Goal: Task Accomplishment & Management: Use online tool/utility

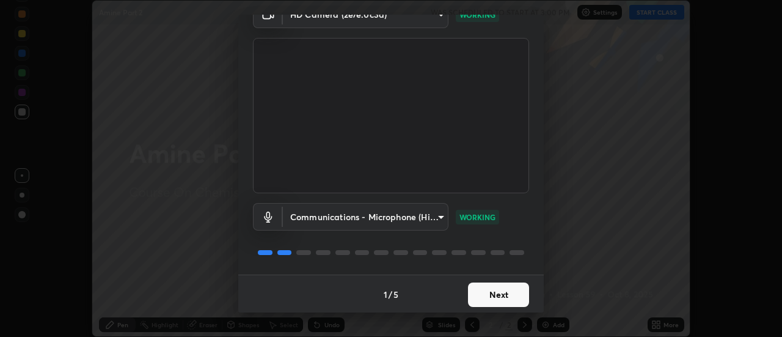
scroll to position [64, 0]
click at [493, 291] on button "Next" at bounding box center [498, 293] width 61 height 24
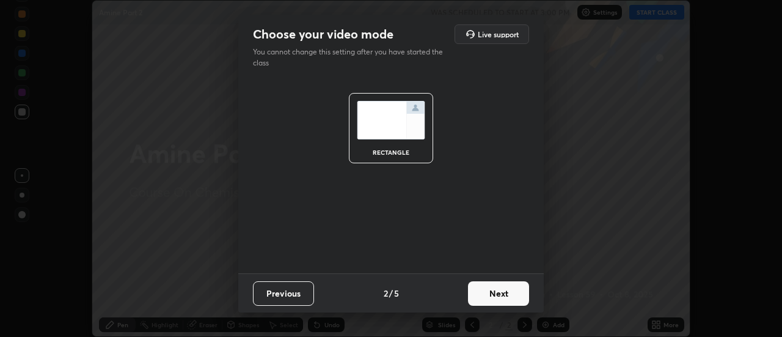
click at [491, 294] on button "Next" at bounding box center [498, 293] width 61 height 24
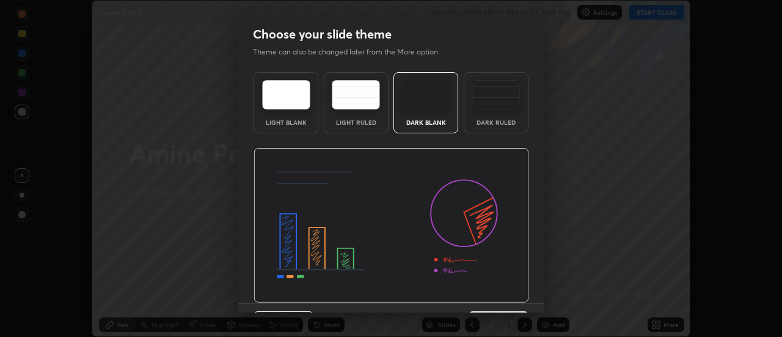
scroll to position [30, 0]
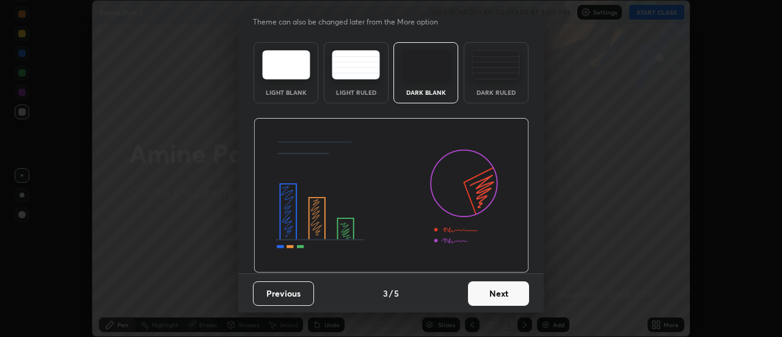
click at [488, 301] on button "Next" at bounding box center [498, 293] width 61 height 24
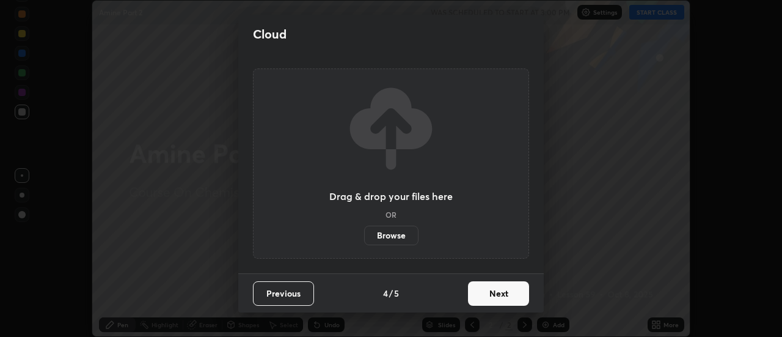
click at [489, 296] on button "Next" at bounding box center [498, 293] width 61 height 24
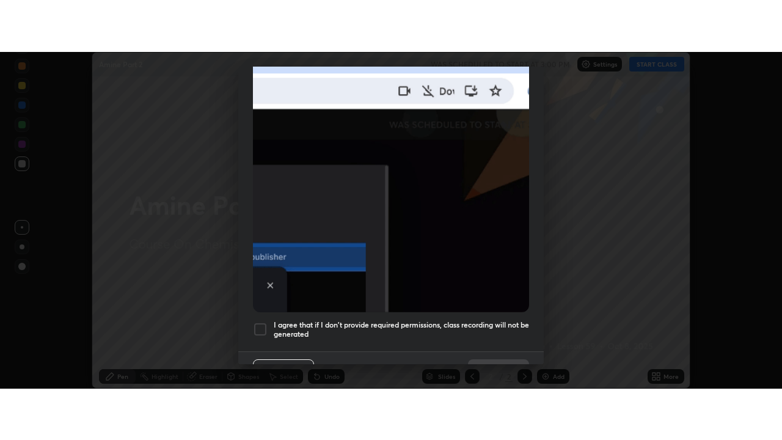
scroll to position [313, 0]
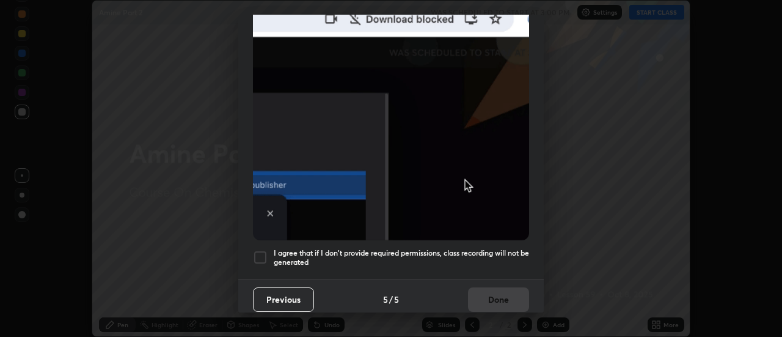
click at [463, 249] on h5 "I agree that if I don't provide required permissions, class recording will not …" at bounding box center [401, 257] width 255 height 19
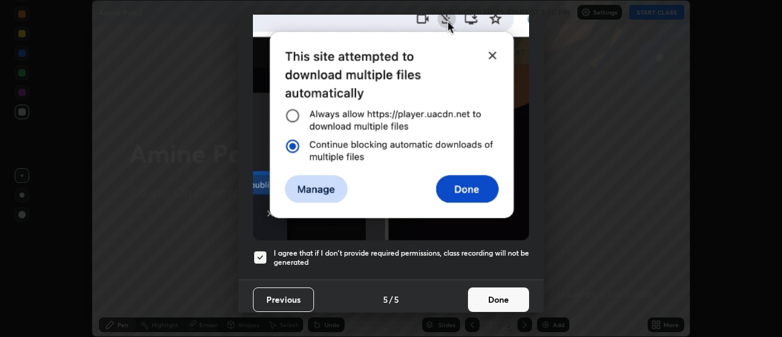
click at [486, 302] on button "Done" at bounding box center [498, 299] width 61 height 24
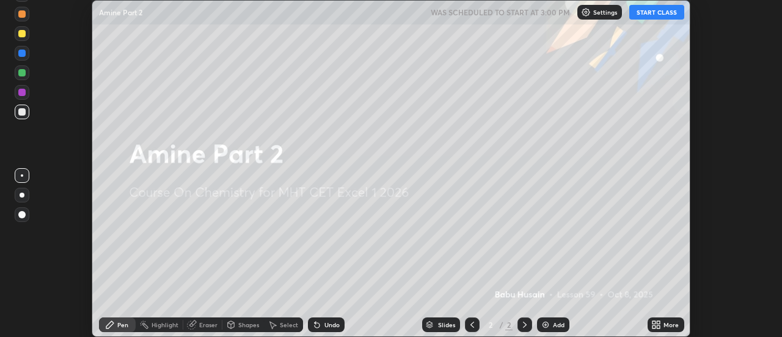
click at [656, 8] on button "START CLASS" at bounding box center [656, 12] width 55 height 15
click at [545, 327] on img at bounding box center [546, 325] width 10 height 10
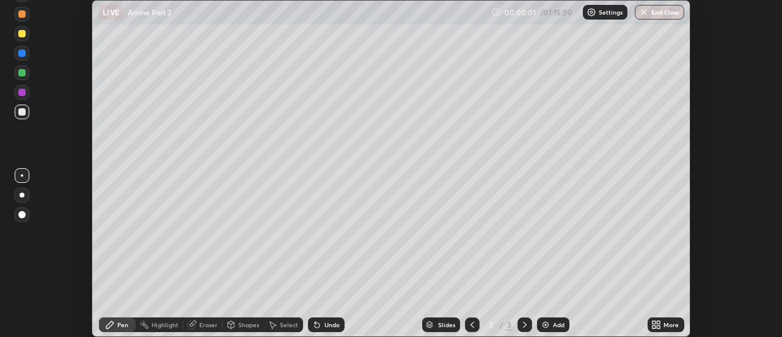
click at [664, 324] on div "More" at bounding box center [666, 324] width 37 height 15
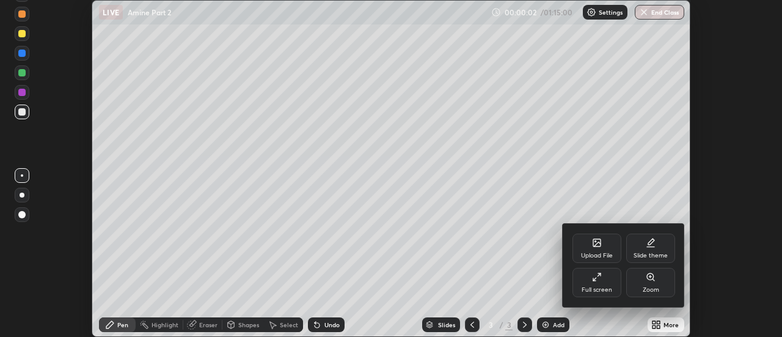
click at [605, 280] on div "Full screen" at bounding box center [596, 282] width 49 height 29
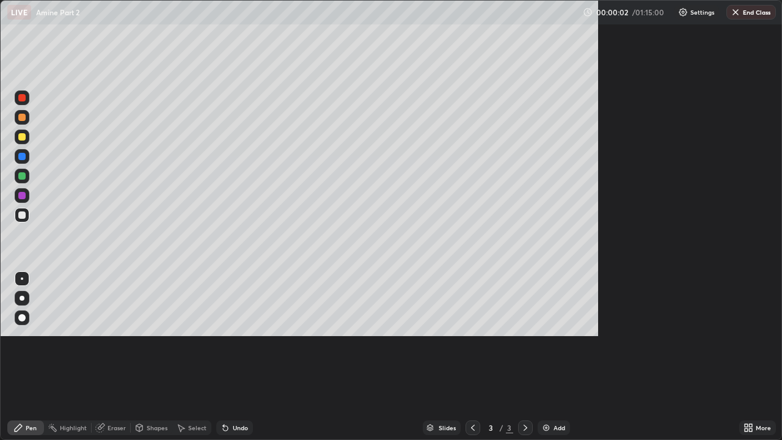
scroll to position [440, 782]
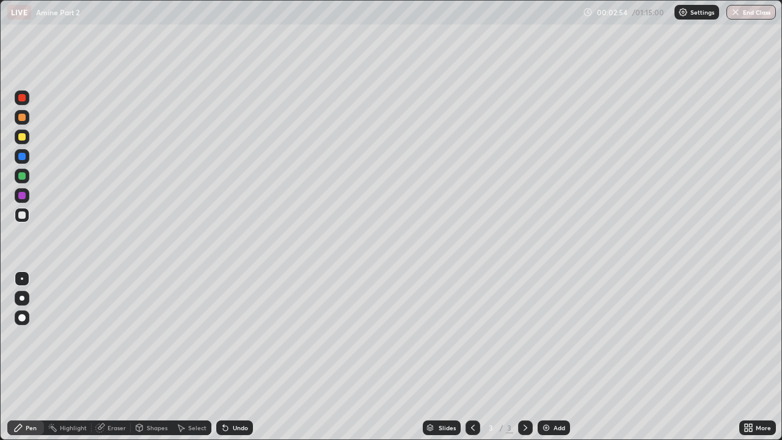
click at [21, 116] on div at bounding box center [21, 117] width 7 height 7
click at [21, 157] on div at bounding box center [21, 156] width 7 height 7
click at [230, 336] on div "Undo" at bounding box center [234, 427] width 37 height 15
click at [235, 336] on div "Undo" at bounding box center [234, 427] width 37 height 15
click at [23, 215] on div at bounding box center [21, 214] width 7 height 7
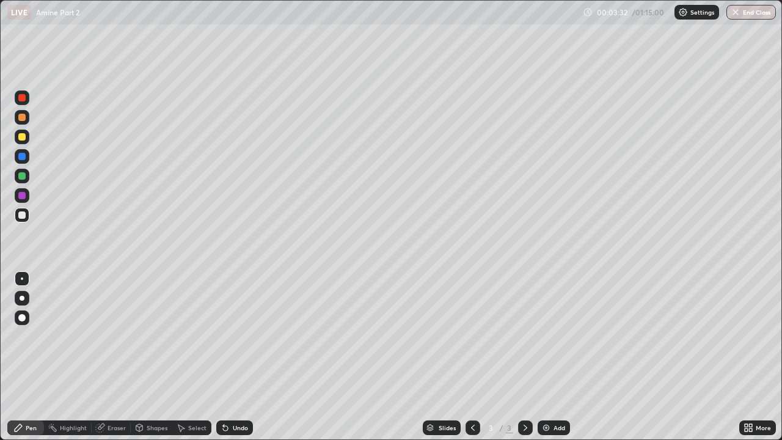
click at [21, 116] on div at bounding box center [21, 117] width 7 height 7
click at [21, 134] on div at bounding box center [21, 136] width 7 height 7
click at [22, 216] on div at bounding box center [21, 214] width 7 height 7
click at [22, 138] on div at bounding box center [21, 136] width 7 height 7
click at [21, 137] on div at bounding box center [21, 136] width 7 height 7
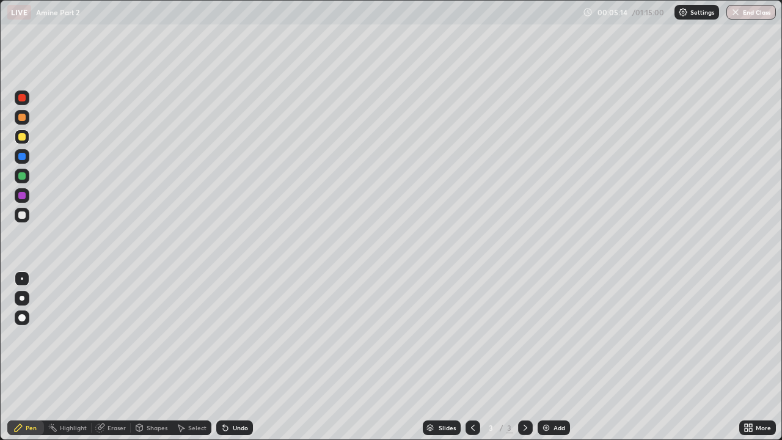
click at [26, 220] on div at bounding box center [22, 215] width 15 height 15
click at [24, 176] on div at bounding box center [21, 175] width 7 height 7
click at [21, 209] on div at bounding box center [22, 215] width 15 height 15
click at [25, 155] on div at bounding box center [21, 156] width 7 height 7
click at [236, 336] on div "Undo" at bounding box center [240, 428] width 15 height 6
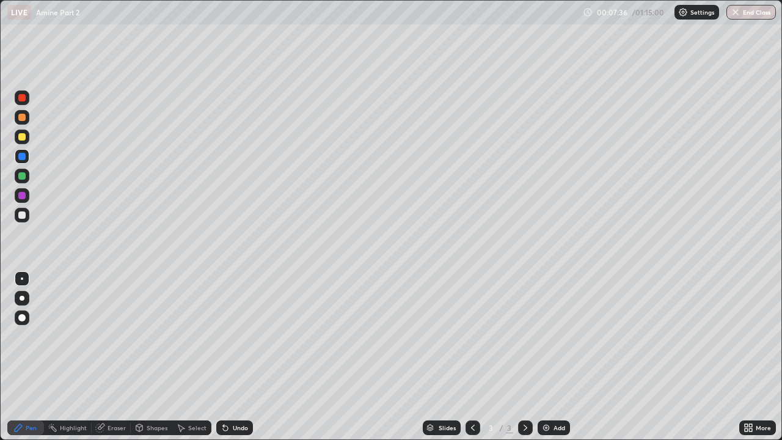
click at [26, 141] on div at bounding box center [22, 137] width 15 height 15
click at [236, 336] on div "Undo" at bounding box center [240, 428] width 15 height 6
click at [236, 336] on div "Undo" at bounding box center [234, 427] width 37 height 15
click at [238, 336] on div "Undo" at bounding box center [234, 427] width 37 height 15
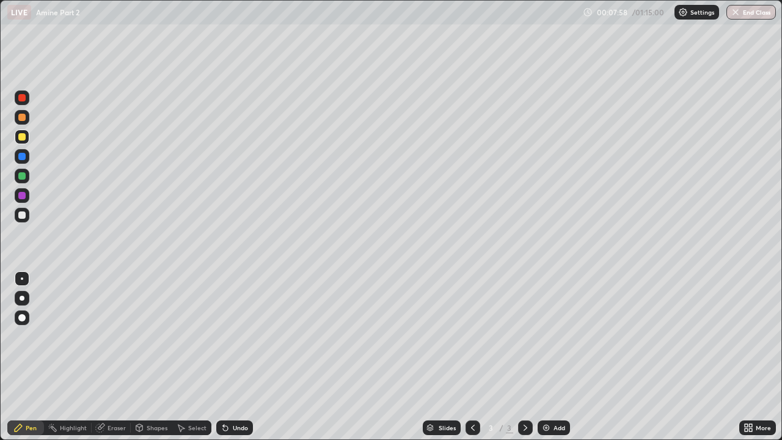
click at [236, 336] on div "Undo" at bounding box center [234, 427] width 37 height 15
click at [235, 336] on div "Undo" at bounding box center [234, 427] width 37 height 15
click at [555, 336] on div "Add" at bounding box center [560, 428] width 12 height 6
click at [22, 158] on div at bounding box center [21, 156] width 7 height 7
click at [245, 336] on div "Undo" at bounding box center [240, 428] width 15 height 6
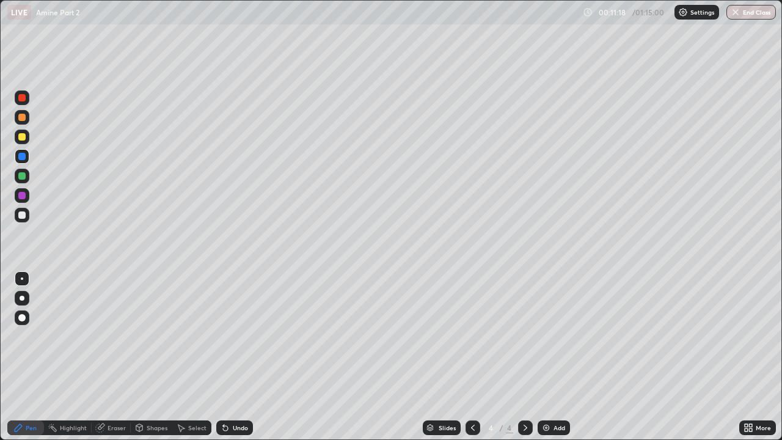
click at [241, 336] on div "Undo" at bounding box center [240, 428] width 15 height 6
click at [235, 336] on div "Undo" at bounding box center [234, 427] width 37 height 15
click at [239, 336] on div "Undo" at bounding box center [234, 427] width 37 height 15
click at [238, 336] on div "Undo" at bounding box center [240, 428] width 15 height 6
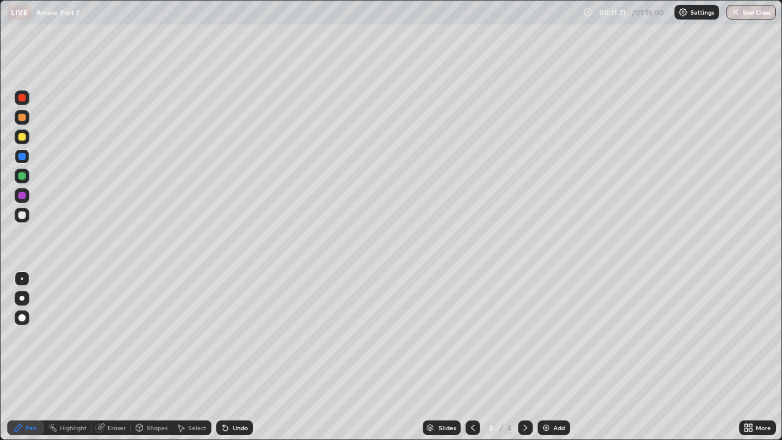
click at [230, 336] on div "Undo" at bounding box center [234, 427] width 37 height 15
click at [235, 336] on div "Undo" at bounding box center [240, 428] width 15 height 6
click at [248, 336] on div "Undo" at bounding box center [234, 427] width 37 height 15
click at [473, 336] on div at bounding box center [473, 427] width 15 height 15
click at [477, 336] on div at bounding box center [473, 427] width 15 height 15
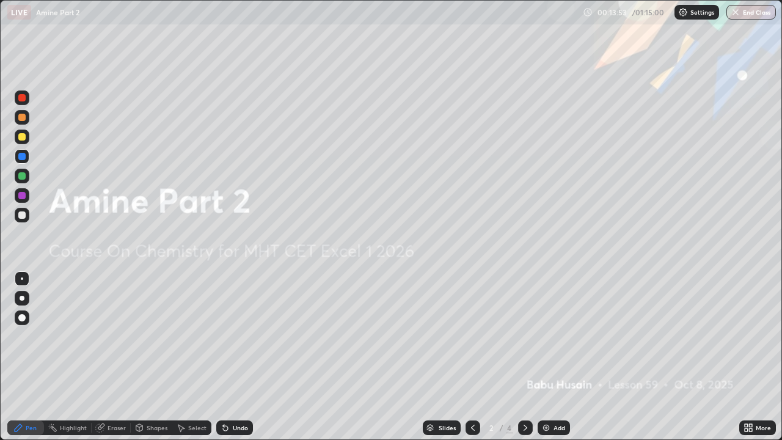
click at [522, 336] on icon at bounding box center [526, 428] width 10 height 10
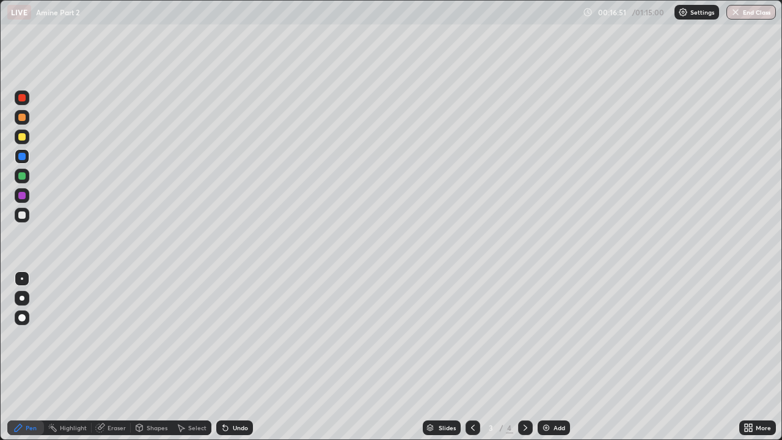
click at [524, 336] on icon at bounding box center [526, 428] width 10 height 10
click at [472, 336] on icon at bounding box center [473, 428] width 4 height 6
click at [524, 336] on icon at bounding box center [526, 428] width 4 height 6
click at [24, 136] on div at bounding box center [21, 136] width 7 height 7
click at [542, 336] on img at bounding box center [546, 428] width 10 height 10
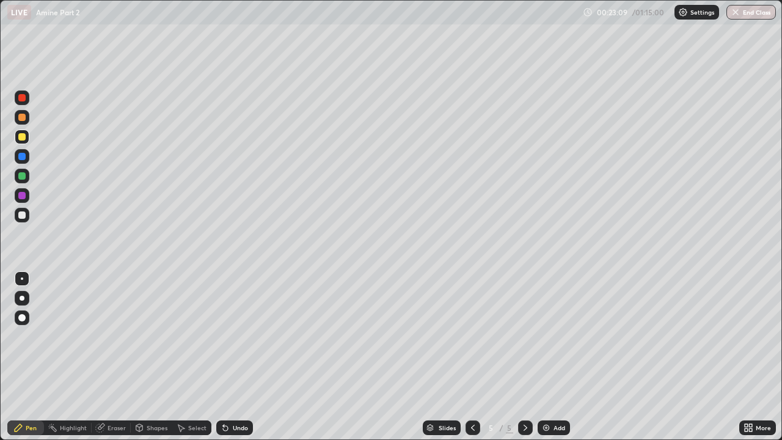
click at [470, 336] on icon at bounding box center [473, 428] width 10 height 10
click at [548, 336] on img at bounding box center [546, 428] width 10 height 10
click at [20, 137] on div at bounding box center [21, 136] width 7 height 7
click at [22, 154] on div at bounding box center [21, 156] width 7 height 7
click at [237, 336] on div "Undo" at bounding box center [234, 427] width 37 height 15
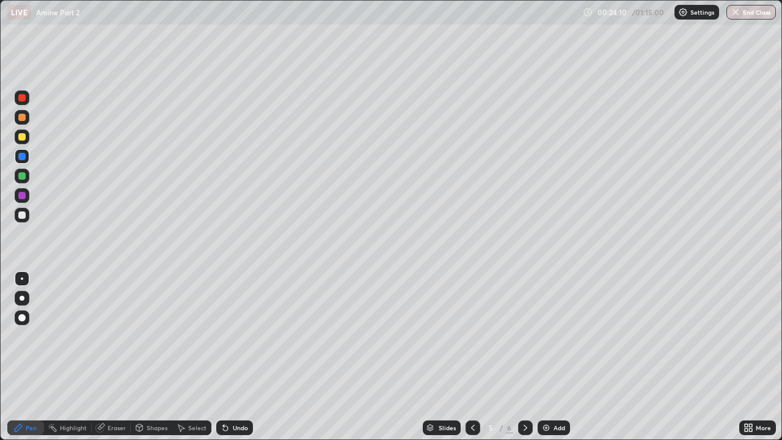
click at [22, 137] on div at bounding box center [21, 136] width 7 height 7
click at [233, 336] on div "Undo" at bounding box center [240, 428] width 15 height 6
click at [230, 336] on div "Undo" at bounding box center [234, 427] width 37 height 15
click at [22, 139] on div at bounding box center [21, 136] width 7 height 7
click at [23, 119] on div at bounding box center [21, 117] width 7 height 7
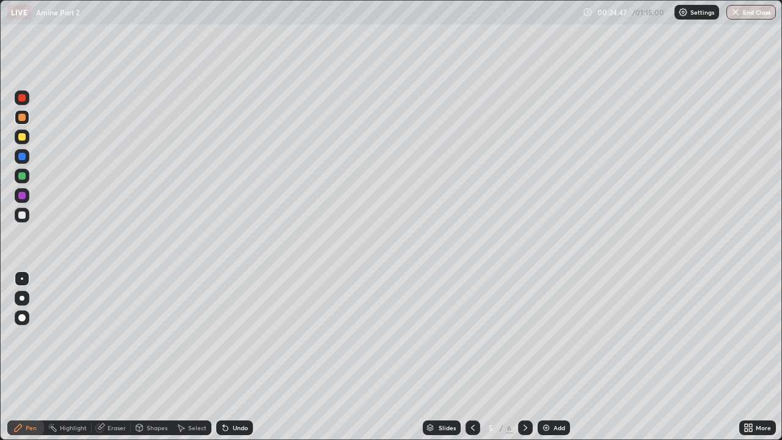
click at [25, 158] on div at bounding box center [21, 156] width 7 height 7
click at [22, 137] on div at bounding box center [21, 136] width 7 height 7
click at [21, 119] on div at bounding box center [21, 117] width 7 height 7
click at [24, 220] on div at bounding box center [22, 215] width 15 height 15
click at [23, 158] on div at bounding box center [21, 156] width 7 height 7
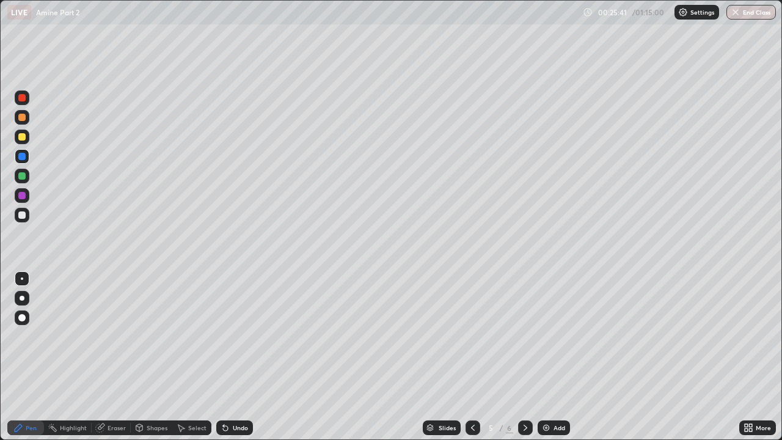
click at [22, 117] on div at bounding box center [21, 117] width 7 height 7
click at [225, 336] on icon at bounding box center [225, 428] width 5 height 5
click at [229, 336] on div "Undo" at bounding box center [234, 427] width 37 height 15
click at [22, 137] on div at bounding box center [21, 136] width 7 height 7
click at [22, 216] on div at bounding box center [21, 214] width 7 height 7
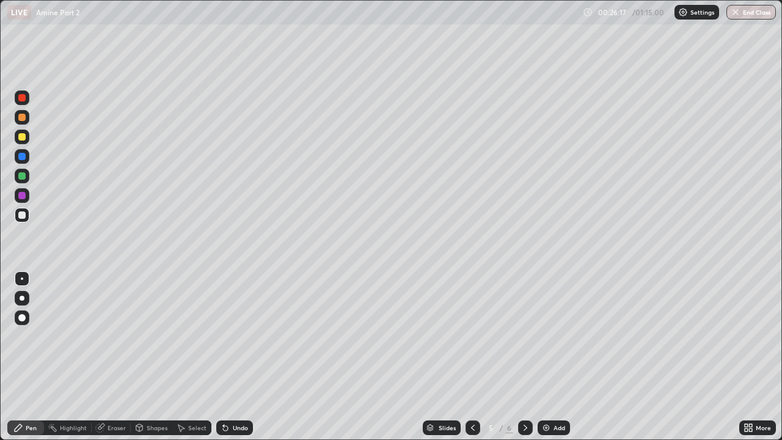
click at [233, 336] on div "Undo" at bounding box center [234, 427] width 37 height 15
click at [230, 336] on div "Undo" at bounding box center [234, 427] width 37 height 15
click at [21, 215] on div at bounding box center [21, 214] width 7 height 7
click at [23, 135] on div at bounding box center [21, 136] width 7 height 7
click at [21, 155] on div at bounding box center [21, 156] width 7 height 7
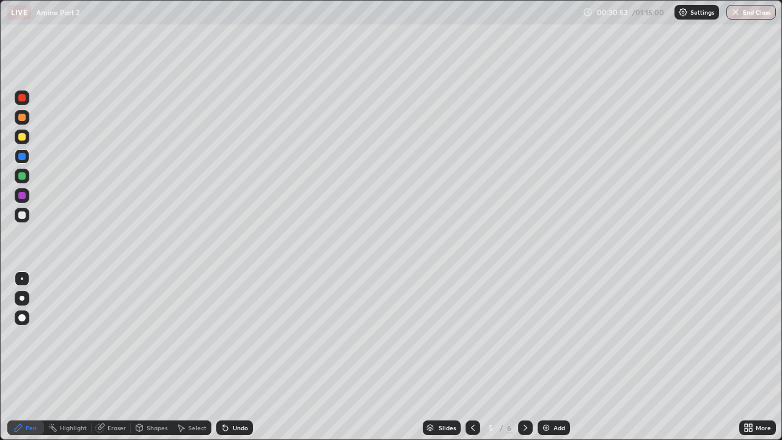
click at [229, 336] on icon at bounding box center [226, 428] width 10 height 10
click at [233, 336] on div "Undo" at bounding box center [240, 428] width 15 height 6
click at [229, 336] on div "Undo" at bounding box center [234, 427] width 37 height 15
click at [24, 135] on div at bounding box center [21, 136] width 7 height 7
click at [22, 216] on div at bounding box center [21, 214] width 7 height 7
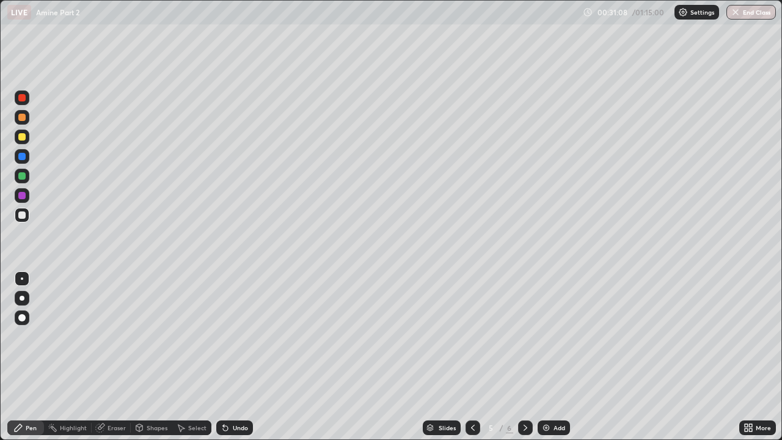
click at [0, 336] on div "Setting up your live class" at bounding box center [391, 220] width 782 height 440
click at [524, 336] on icon at bounding box center [526, 428] width 10 height 10
click at [23, 117] on div at bounding box center [21, 117] width 7 height 7
click at [22, 214] on div at bounding box center [21, 214] width 7 height 7
click at [244, 336] on div "Undo" at bounding box center [240, 428] width 15 height 6
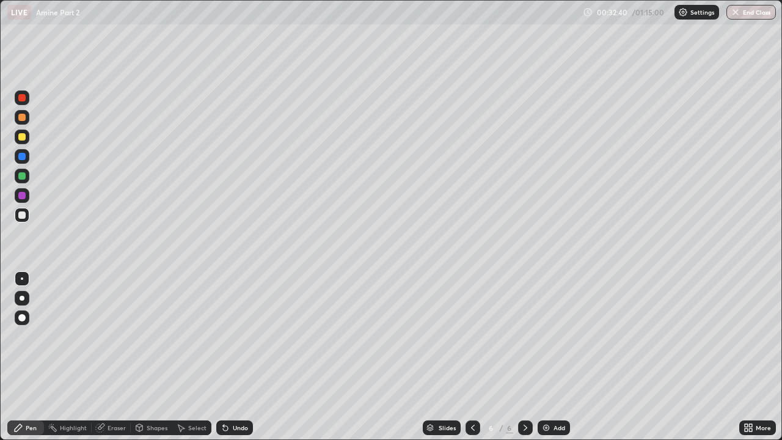
click at [246, 336] on div "Undo" at bounding box center [234, 427] width 37 height 15
click at [233, 336] on div "Undo" at bounding box center [234, 427] width 37 height 15
click at [23, 136] on div at bounding box center [21, 136] width 7 height 7
click at [21, 216] on div at bounding box center [21, 214] width 7 height 7
click at [234, 336] on div "Undo" at bounding box center [240, 428] width 15 height 6
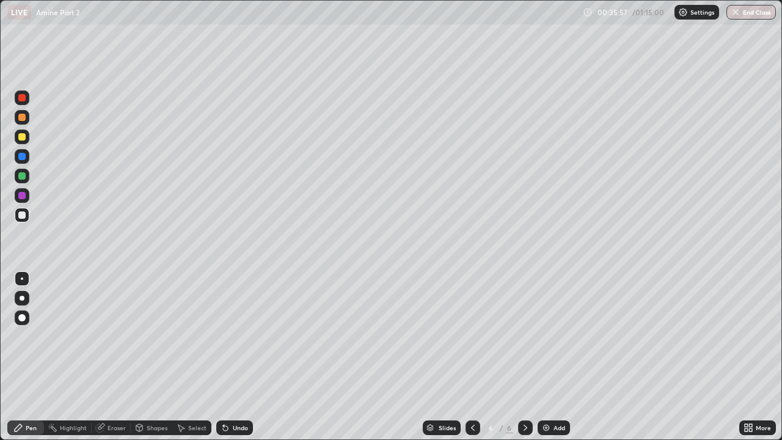
click at [234, 336] on div "Undo" at bounding box center [240, 428] width 15 height 6
click at [235, 336] on div "Undo" at bounding box center [234, 427] width 37 height 15
click at [236, 336] on div "Undo" at bounding box center [234, 427] width 37 height 15
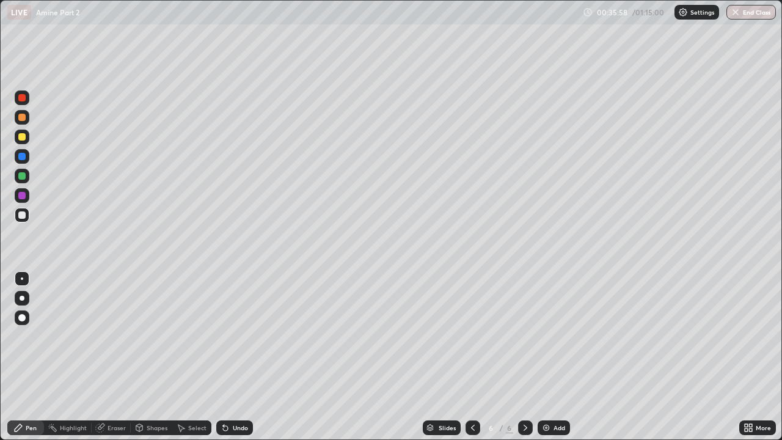
click at [235, 336] on div "Undo" at bounding box center [234, 427] width 37 height 15
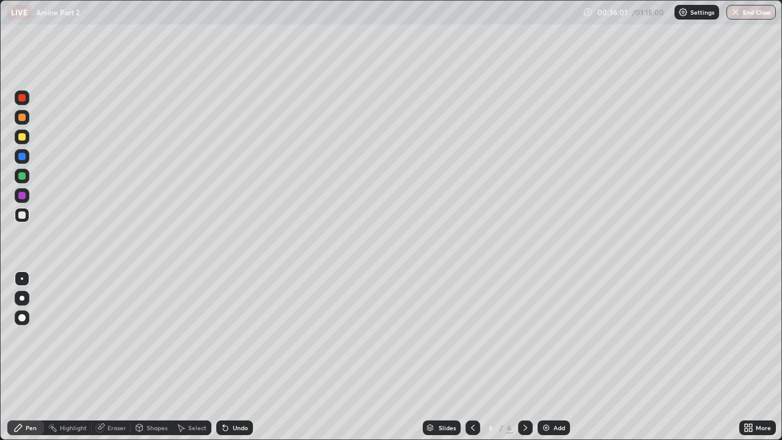
click at [233, 336] on div "Undo" at bounding box center [240, 428] width 15 height 6
click at [230, 336] on div "Undo" at bounding box center [234, 427] width 37 height 15
click at [232, 336] on div "Undo" at bounding box center [234, 427] width 37 height 15
click at [233, 336] on div "Undo" at bounding box center [240, 428] width 15 height 6
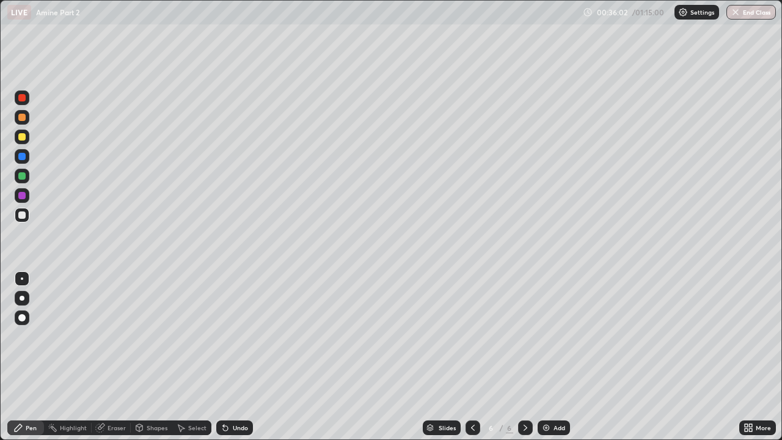
click at [232, 336] on div "Undo" at bounding box center [234, 427] width 37 height 15
click at [552, 336] on div "Add" at bounding box center [554, 427] width 32 height 15
click at [20, 119] on div at bounding box center [21, 117] width 7 height 7
click at [23, 156] on div at bounding box center [21, 156] width 7 height 7
click at [24, 137] on div at bounding box center [21, 136] width 7 height 7
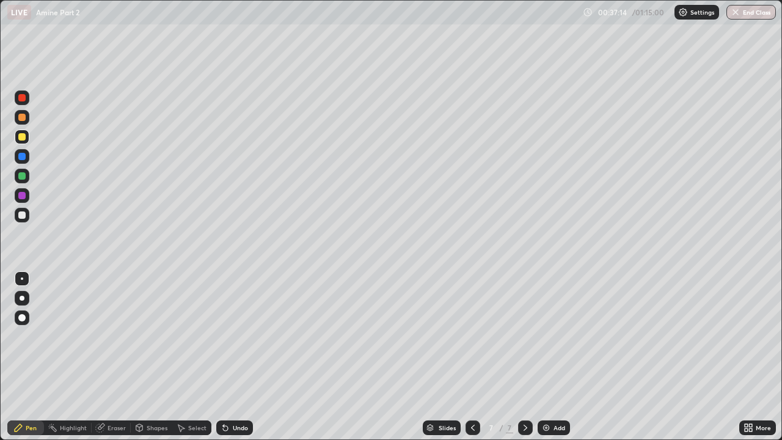
click at [23, 157] on div at bounding box center [21, 156] width 7 height 7
click at [239, 336] on div "Undo" at bounding box center [240, 428] width 15 height 6
click at [472, 336] on icon at bounding box center [473, 428] width 10 height 10
click at [522, 336] on div at bounding box center [525, 427] width 15 height 15
click at [561, 336] on div "Add" at bounding box center [560, 428] width 12 height 6
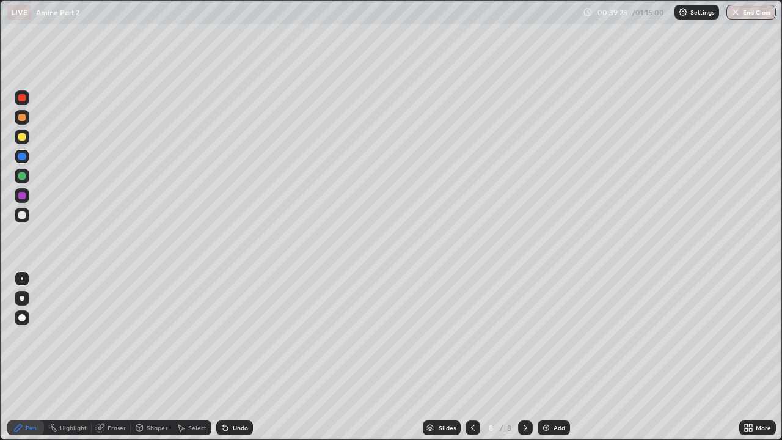
click at [21, 118] on div at bounding box center [21, 117] width 7 height 7
click at [476, 336] on icon at bounding box center [473, 428] width 10 height 10
click at [23, 216] on div at bounding box center [21, 214] width 7 height 7
click at [529, 336] on div at bounding box center [525, 427] width 15 height 15
click at [477, 336] on div at bounding box center [473, 427] width 15 height 15
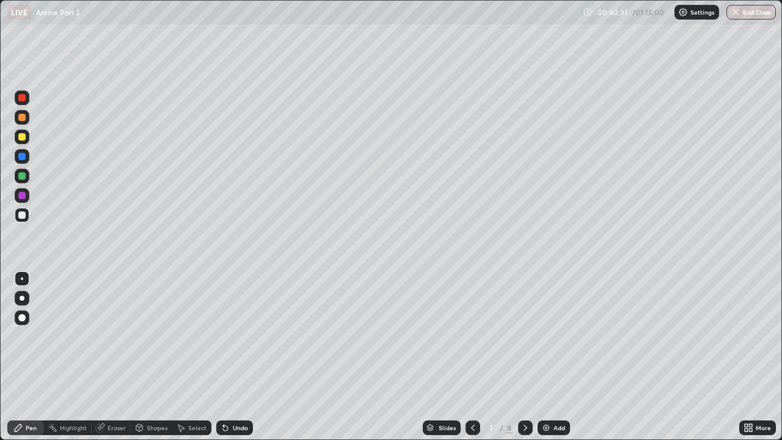
click at [524, 336] on icon at bounding box center [526, 428] width 10 height 10
click at [20, 117] on div at bounding box center [21, 117] width 7 height 7
click at [23, 156] on div at bounding box center [21, 156] width 7 height 7
click at [20, 175] on div at bounding box center [21, 175] width 7 height 7
click at [22, 157] on div at bounding box center [21, 156] width 7 height 7
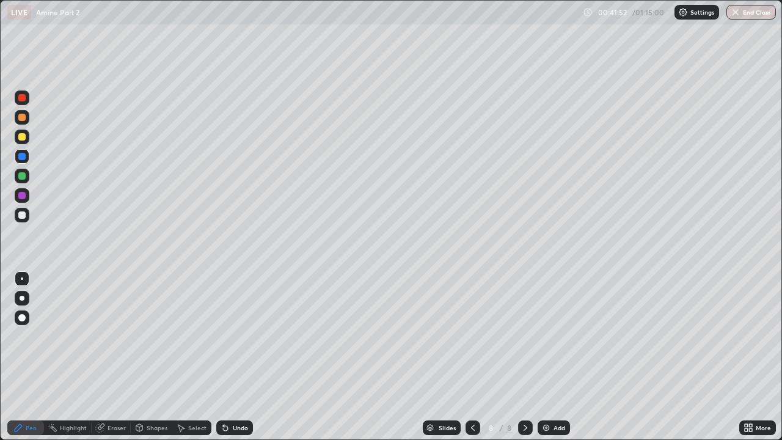
click at [21, 177] on div at bounding box center [21, 175] width 7 height 7
click at [22, 157] on div at bounding box center [21, 156] width 7 height 7
click at [236, 336] on div "Undo" at bounding box center [240, 428] width 15 height 6
click at [470, 336] on icon at bounding box center [473, 428] width 10 height 10
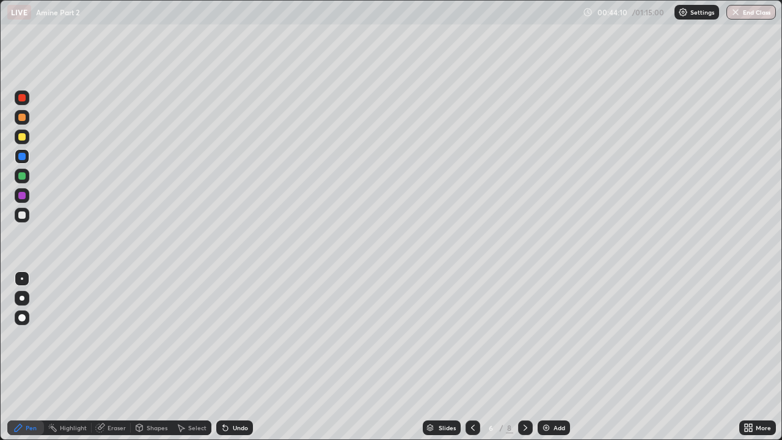
click at [474, 336] on icon at bounding box center [473, 428] width 10 height 10
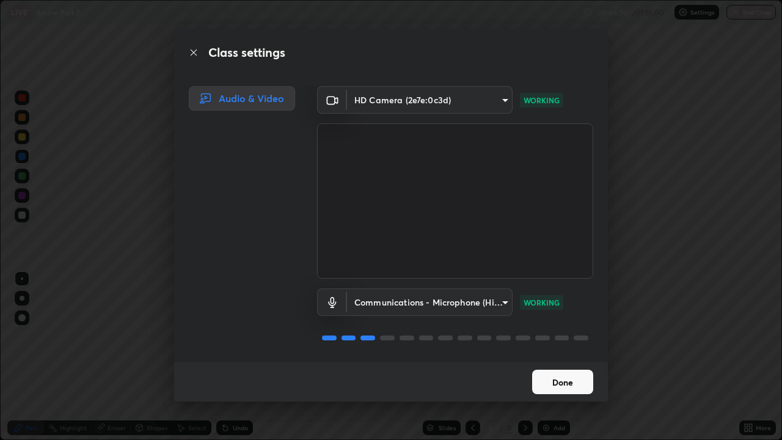
click at [558, 336] on button "Done" at bounding box center [562, 382] width 61 height 24
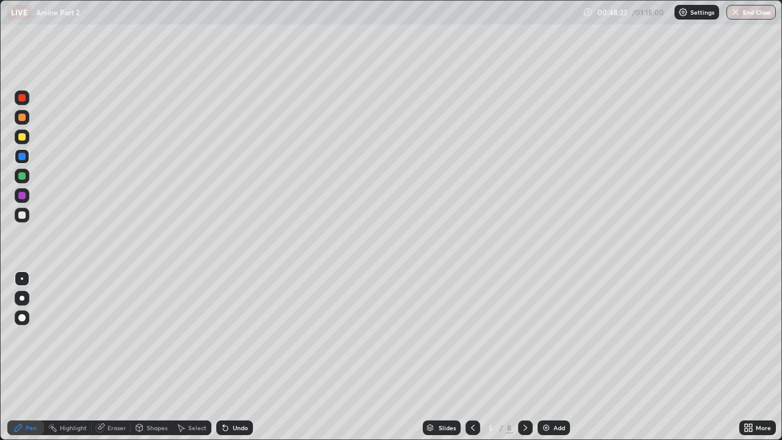
click at [526, 336] on div at bounding box center [525, 427] width 15 height 15
click at [524, 336] on icon at bounding box center [526, 428] width 10 height 10
click at [522, 336] on icon at bounding box center [526, 428] width 10 height 10
click at [550, 336] on div "Add" at bounding box center [554, 427] width 32 height 15
click at [28, 116] on div at bounding box center [22, 117] width 15 height 15
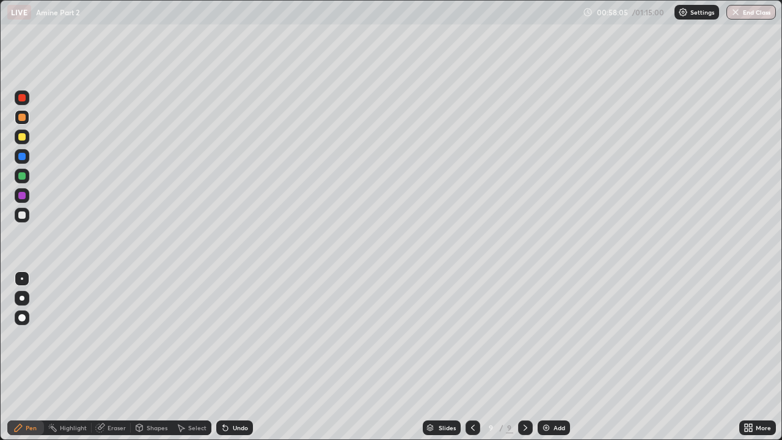
click at [24, 214] on div at bounding box center [21, 214] width 7 height 7
click at [226, 336] on icon at bounding box center [226, 428] width 10 height 10
click at [232, 336] on div "Undo" at bounding box center [234, 427] width 37 height 15
click at [226, 336] on icon at bounding box center [226, 428] width 10 height 10
click at [227, 336] on icon at bounding box center [226, 428] width 10 height 10
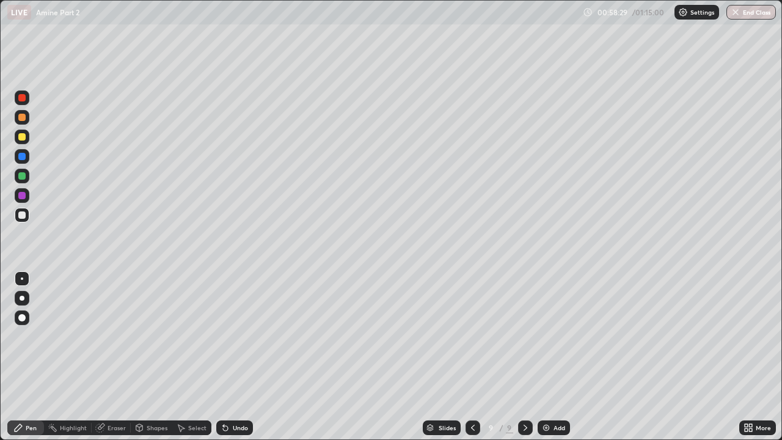
click at [224, 336] on icon at bounding box center [225, 428] width 5 height 5
click at [223, 336] on icon at bounding box center [223, 425] width 1 height 1
click at [233, 336] on div "Undo" at bounding box center [240, 428] width 15 height 6
click at [21, 177] on div at bounding box center [21, 175] width 7 height 7
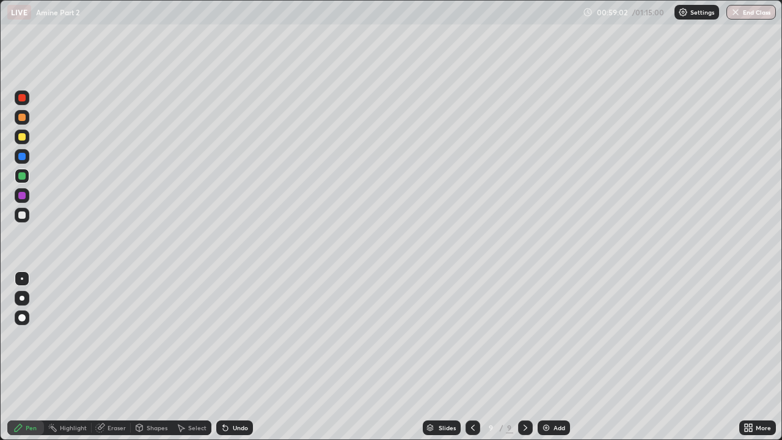
click at [23, 117] on div at bounding box center [21, 117] width 7 height 7
click at [23, 215] on div at bounding box center [21, 214] width 7 height 7
click at [23, 119] on div at bounding box center [21, 117] width 7 height 7
click at [21, 214] on div at bounding box center [21, 214] width 7 height 7
click at [21, 156] on div at bounding box center [21, 156] width 7 height 7
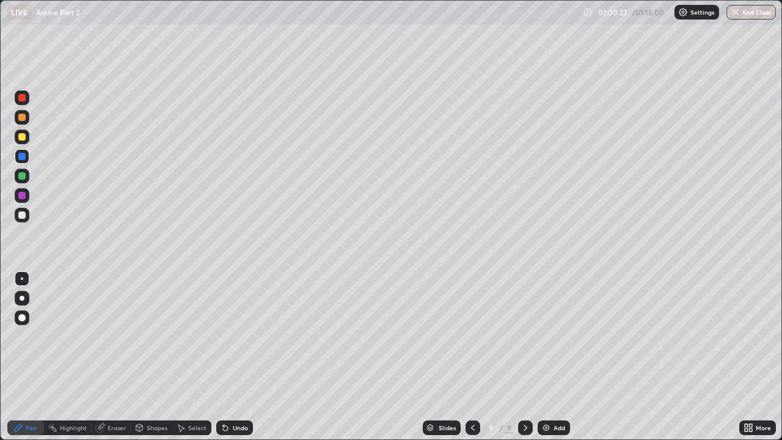
click at [22, 193] on div at bounding box center [21, 195] width 7 height 7
click at [23, 214] on div at bounding box center [21, 214] width 7 height 7
click at [552, 336] on div "Add" at bounding box center [554, 427] width 32 height 15
click at [21, 119] on div at bounding box center [21, 117] width 7 height 7
click at [24, 156] on div at bounding box center [21, 156] width 7 height 7
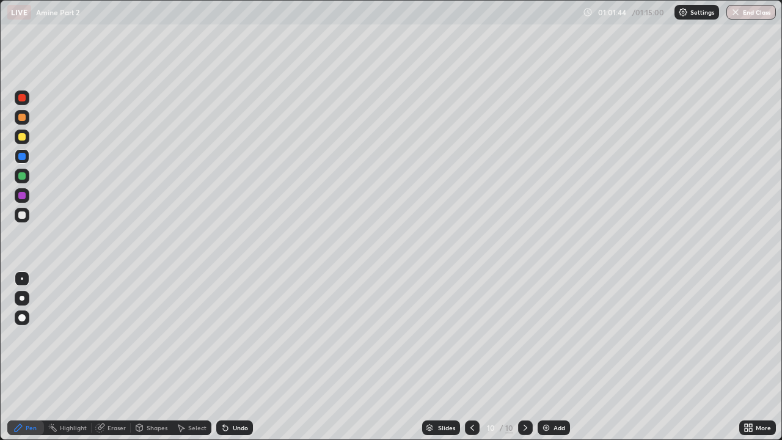
click at [19, 177] on div at bounding box center [21, 175] width 7 height 7
click at [20, 218] on div at bounding box center [21, 214] width 7 height 7
click at [23, 157] on div at bounding box center [21, 156] width 7 height 7
click at [229, 336] on div "Undo" at bounding box center [234, 427] width 37 height 15
click at [108, 336] on div "Eraser" at bounding box center [117, 428] width 18 height 6
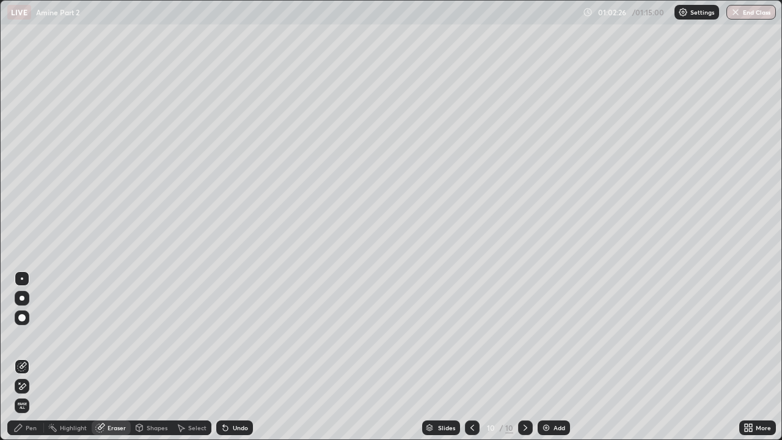
click at [32, 336] on div "Pen" at bounding box center [25, 427] width 37 height 15
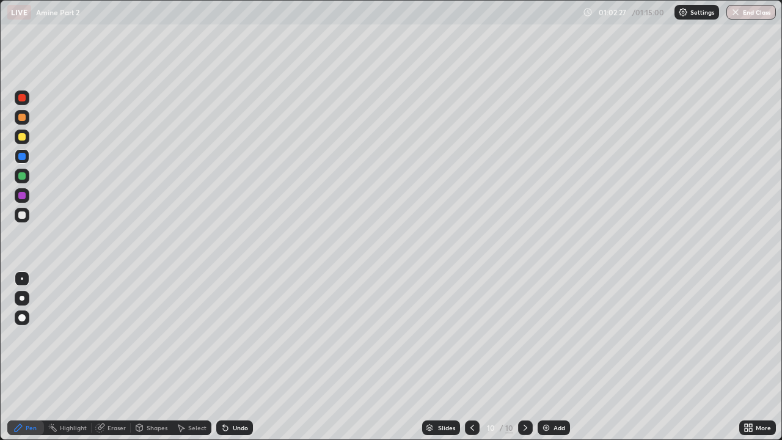
click at [25, 218] on div at bounding box center [22, 215] width 15 height 15
click at [22, 158] on div at bounding box center [21, 156] width 7 height 7
click at [228, 336] on icon at bounding box center [226, 428] width 10 height 10
click at [22, 216] on div at bounding box center [21, 214] width 7 height 7
click at [229, 336] on icon at bounding box center [226, 428] width 10 height 10
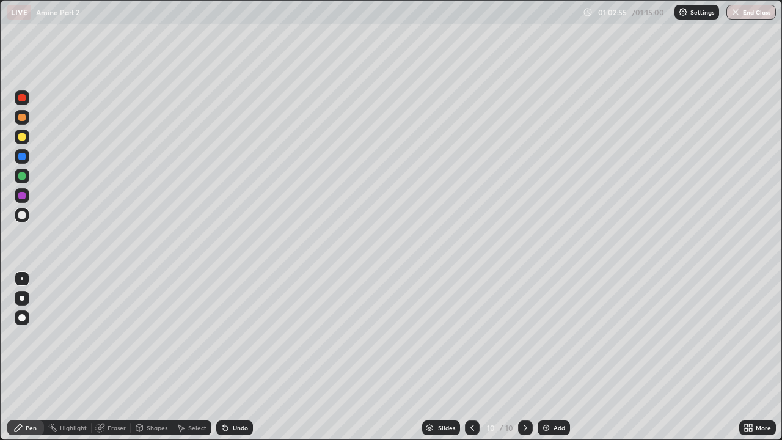
click at [232, 336] on div "Undo" at bounding box center [234, 427] width 37 height 15
click at [223, 336] on icon at bounding box center [225, 428] width 5 height 5
click at [23, 159] on div at bounding box center [21, 156] width 7 height 7
click at [237, 336] on div "Undo" at bounding box center [240, 428] width 15 height 6
click at [21, 174] on div at bounding box center [21, 175] width 7 height 7
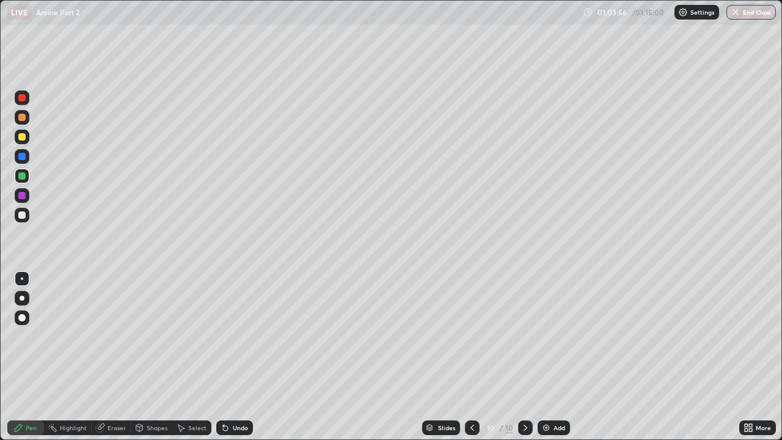
click at [22, 157] on div at bounding box center [21, 156] width 7 height 7
click at [24, 214] on div at bounding box center [21, 214] width 7 height 7
click at [21, 216] on div at bounding box center [21, 214] width 7 height 7
click at [22, 215] on div at bounding box center [21, 214] width 7 height 7
click at [21, 157] on div at bounding box center [21, 156] width 7 height 7
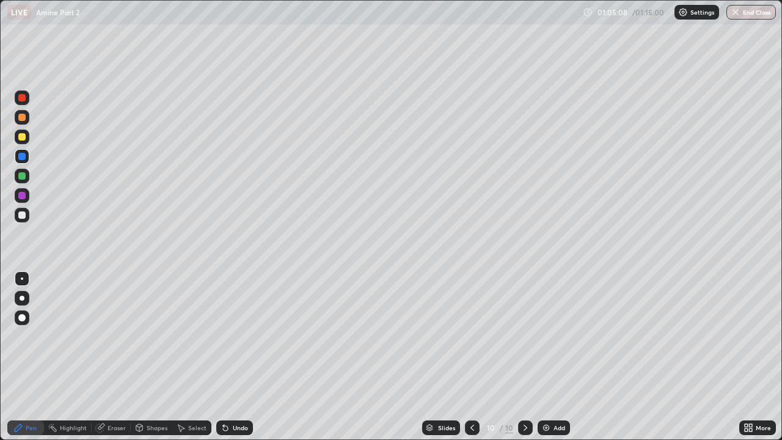
click at [21, 216] on div at bounding box center [21, 214] width 7 height 7
click at [21, 120] on div at bounding box center [21, 117] width 7 height 7
click at [25, 216] on div at bounding box center [21, 214] width 7 height 7
click at [20, 158] on div at bounding box center [21, 156] width 7 height 7
click at [21, 136] on div at bounding box center [21, 136] width 7 height 7
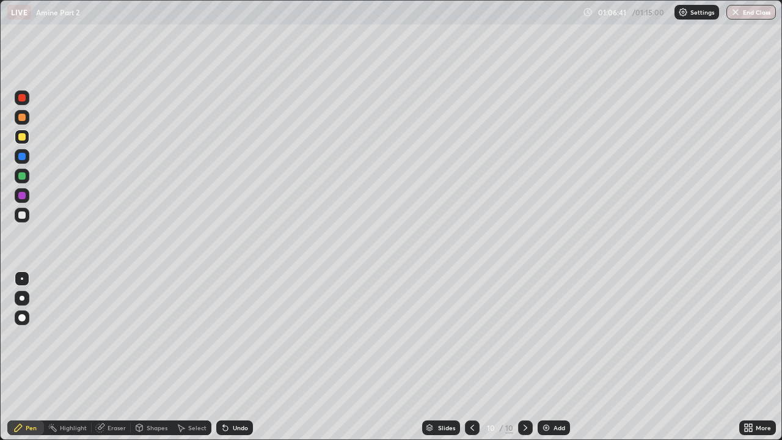
click at [22, 214] on div at bounding box center [21, 214] width 7 height 7
click at [21, 115] on div at bounding box center [21, 117] width 7 height 7
click at [23, 213] on div at bounding box center [21, 214] width 7 height 7
click at [25, 155] on div at bounding box center [21, 156] width 7 height 7
click at [18, 221] on div at bounding box center [22, 215] width 15 height 15
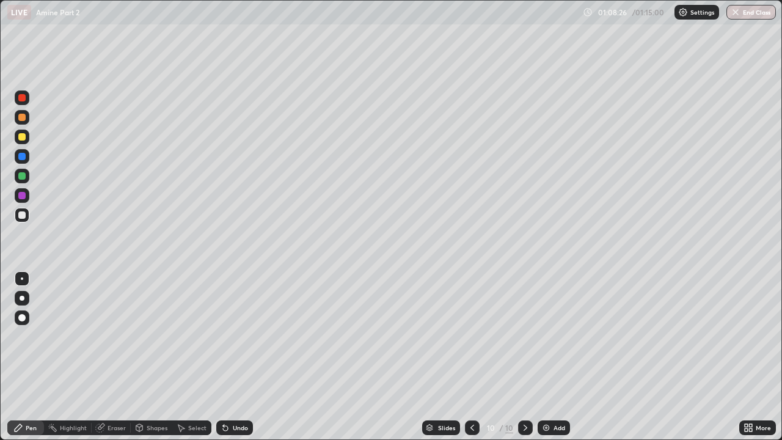
click at [241, 336] on div "Undo" at bounding box center [240, 428] width 15 height 6
click at [240, 336] on div "Undo" at bounding box center [240, 428] width 15 height 6
click at [18, 158] on div at bounding box center [21, 156] width 7 height 7
click at [24, 136] on div at bounding box center [21, 136] width 7 height 7
click at [108, 336] on div "Eraser" at bounding box center [117, 428] width 18 height 6
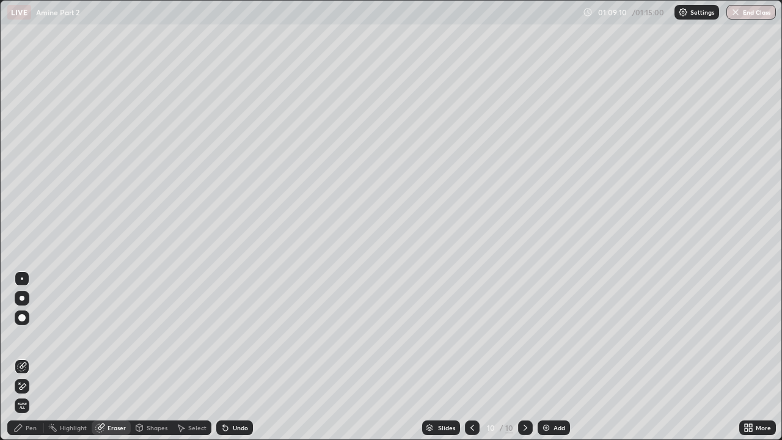
click at [29, 336] on div "Pen" at bounding box center [31, 428] width 11 height 6
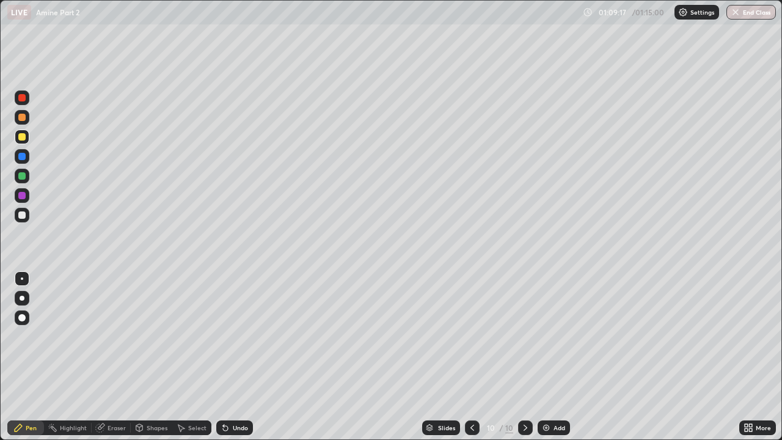
click at [18, 336] on icon at bounding box center [18, 428] width 10 height 10
click at [21, 218] on div at bounding box center [21, 214] width 7 height 7
click at [235, 336] on div "Undo" at bounding box center [240, 428] width 15 height 6
click at [27, 157] on div at bounding box center [22, 156] width 15 height 15
click at [21, 135] on div at bounding box center [21, 136] width 7 height 7
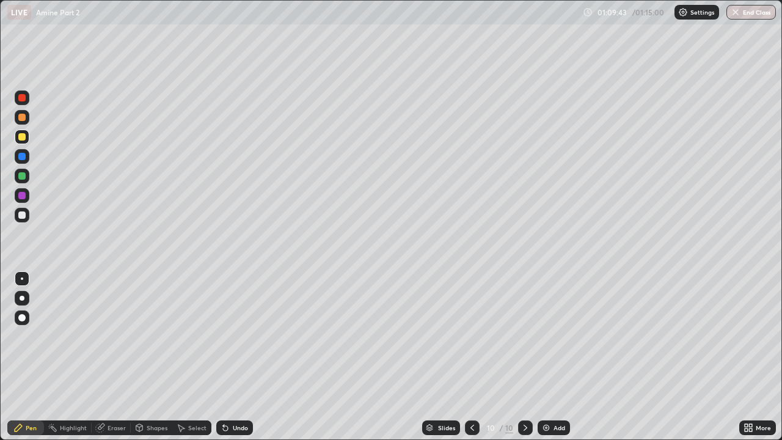
click at [24, 153] on div at bounding box center [21, 156] width 7 height 7
click at [471, 336] on icon at bounding box center [472, 428] width 10 height 10
click at [524, 336] on icon at bounding box center [526, 428] width 10 height 10
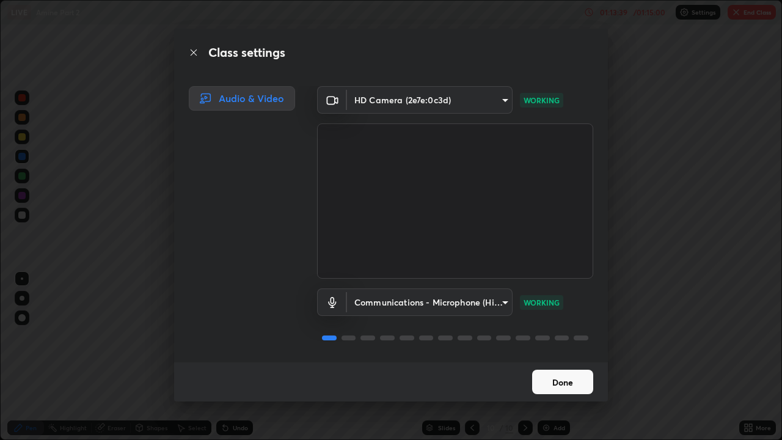
click at [546, 336] on button "Done" at bounding box center [562, 382] width 61 height 24
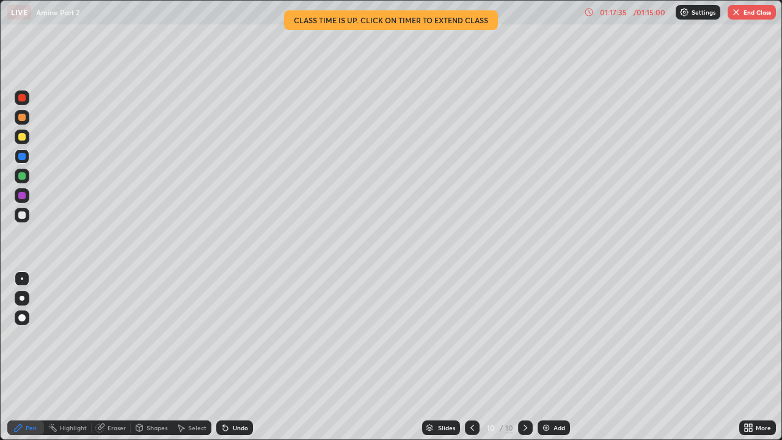
click at [745, 13] on button "End Class" at bounding box center [752, 12] width 48 height 15
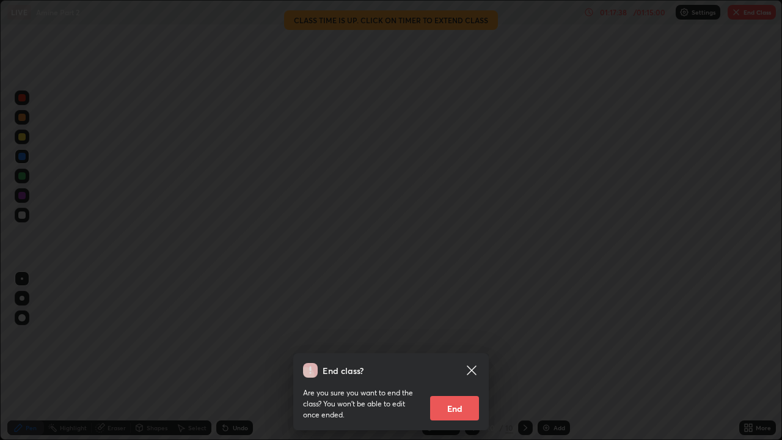
click at [459, 336] on button "End" at bounding box center [454, 408] width 49 height 24
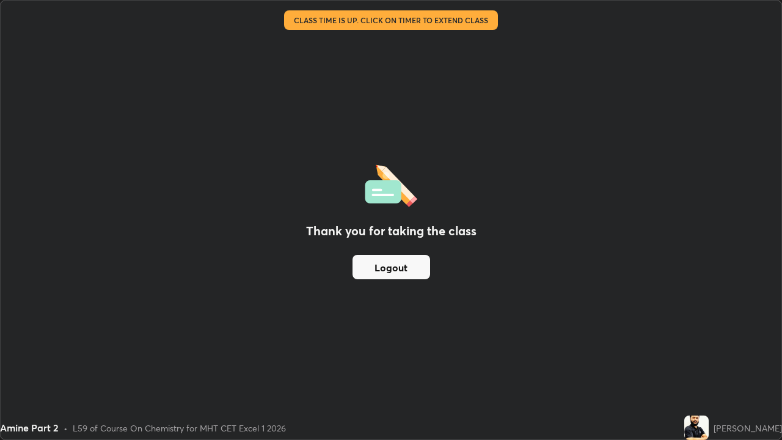
click at [503, 336] on div "Thank you for taking the class Logout" at bounding box center [391, 220] width 781 height 439
